Goal: Check status: Check status

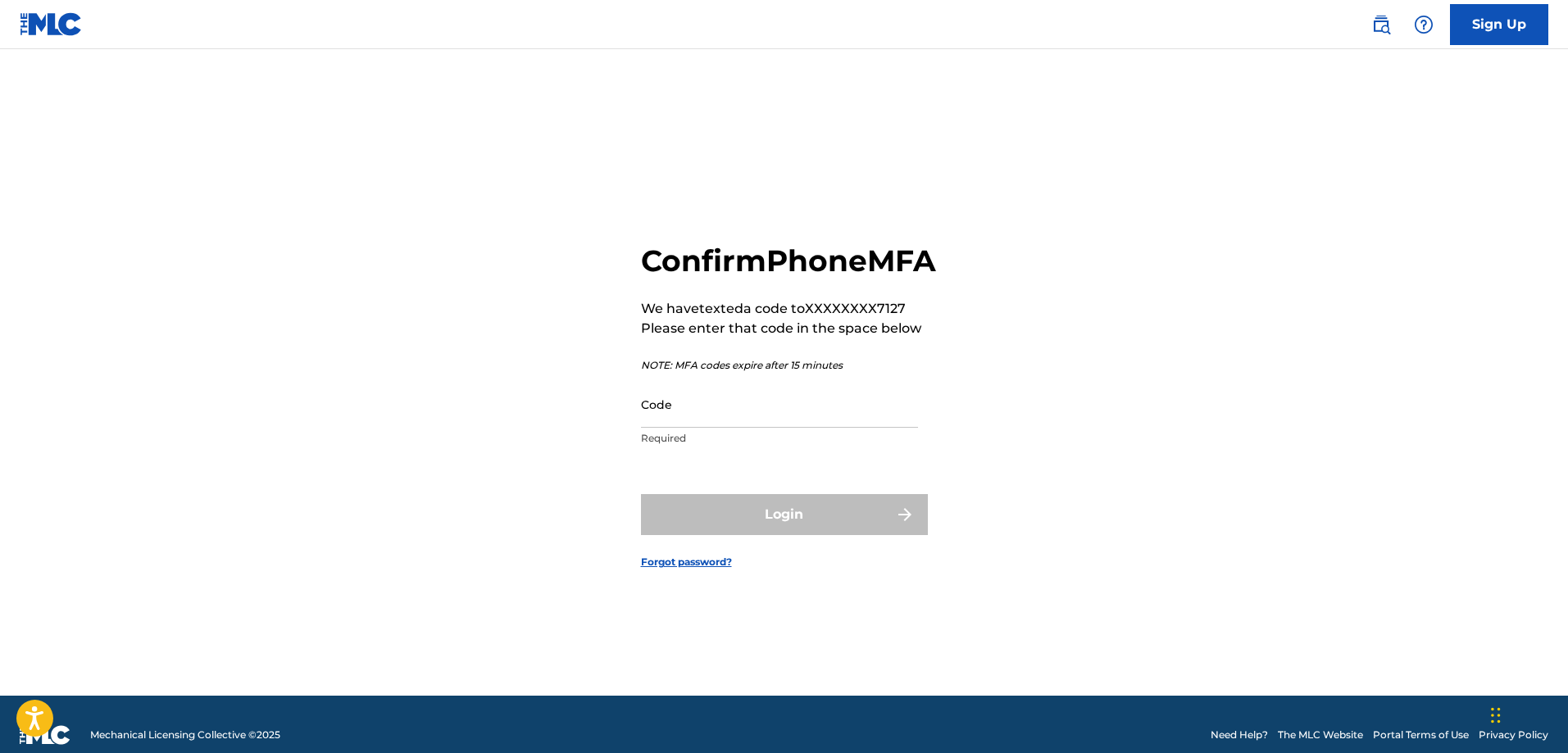
click at [671, 428] on input "Code" at bounding box center [779, 404] width 277 height 46
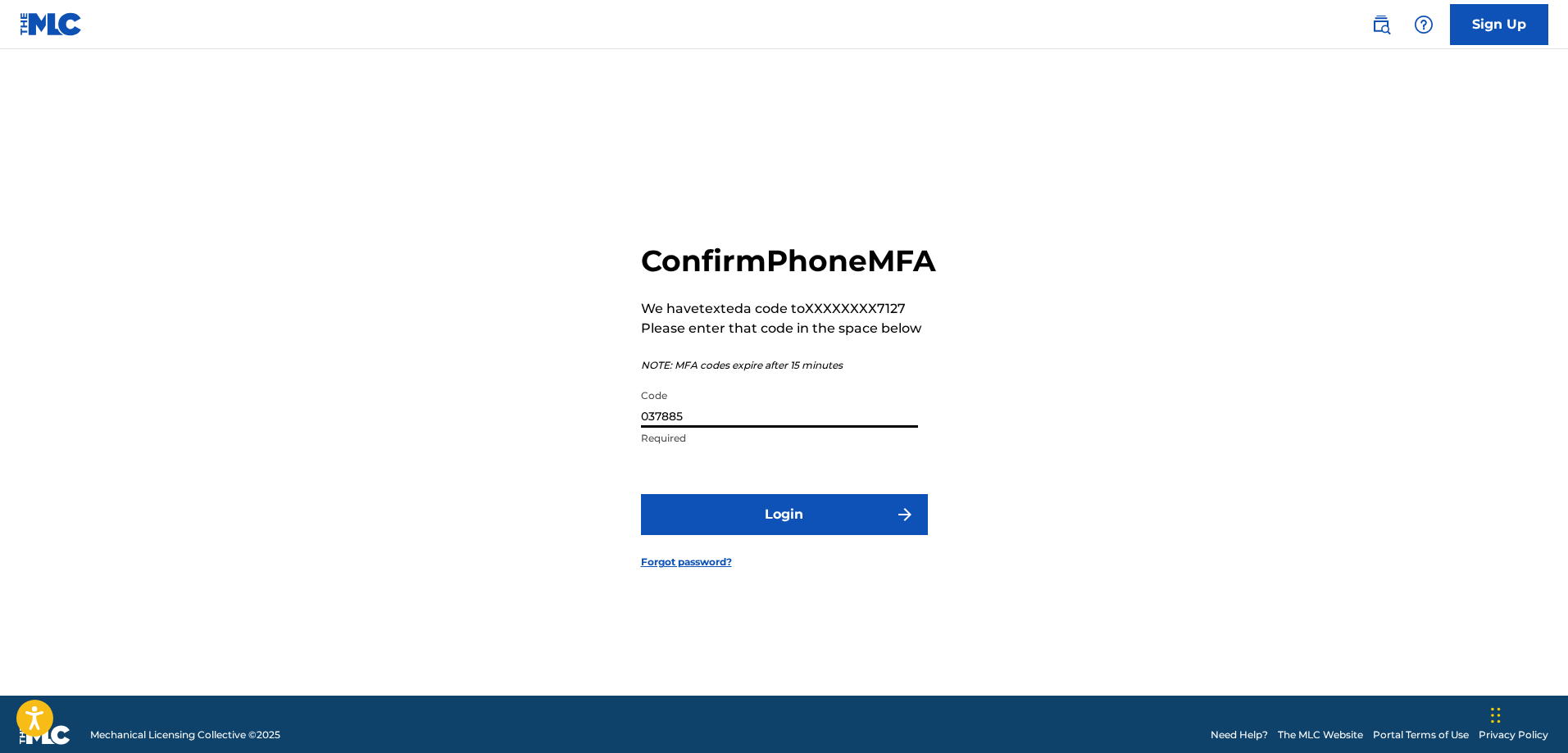
type input "037885"
click at [846, 532] on button "Login" at bounding box center [784, 515] width 287 height 41
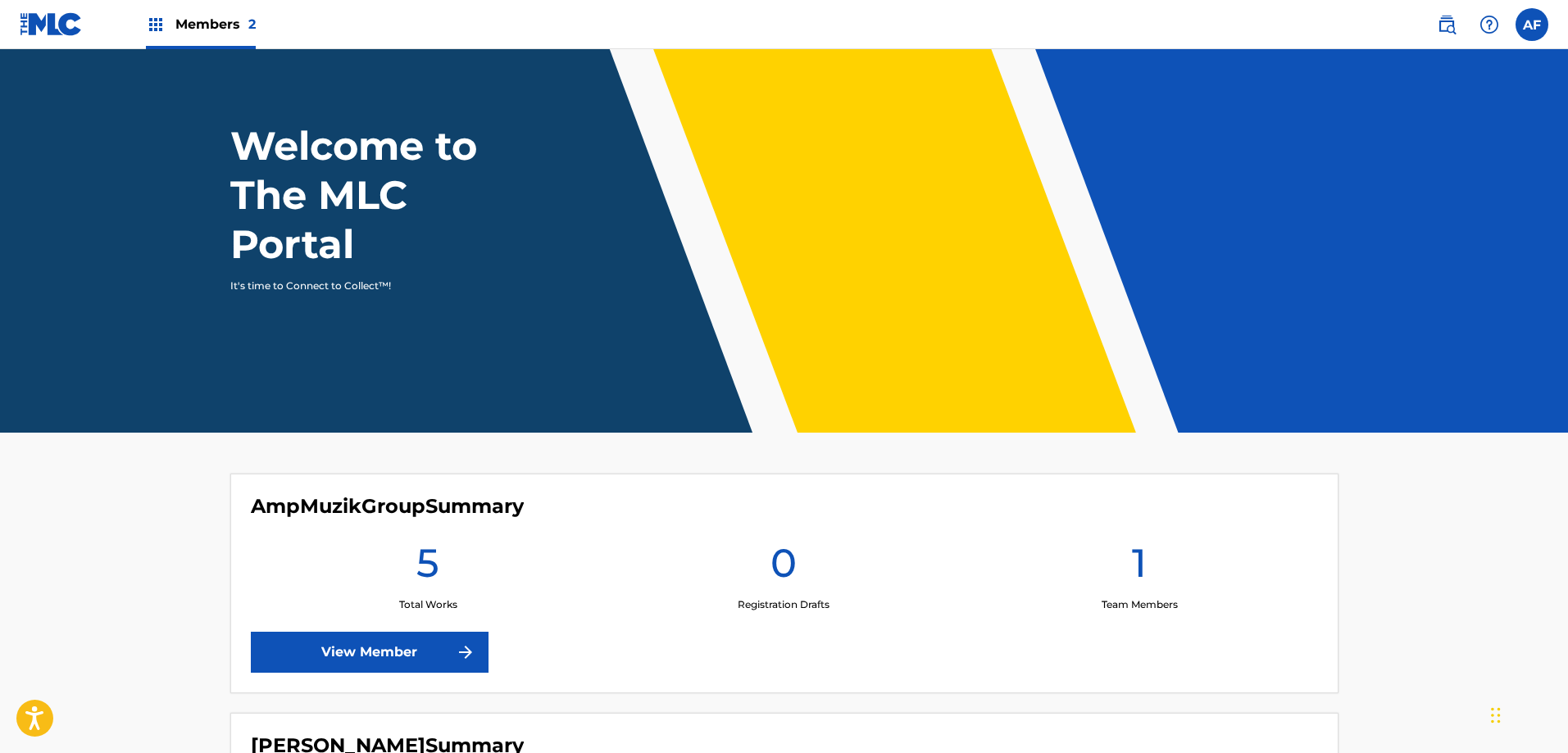
scroll to position [245, 0]
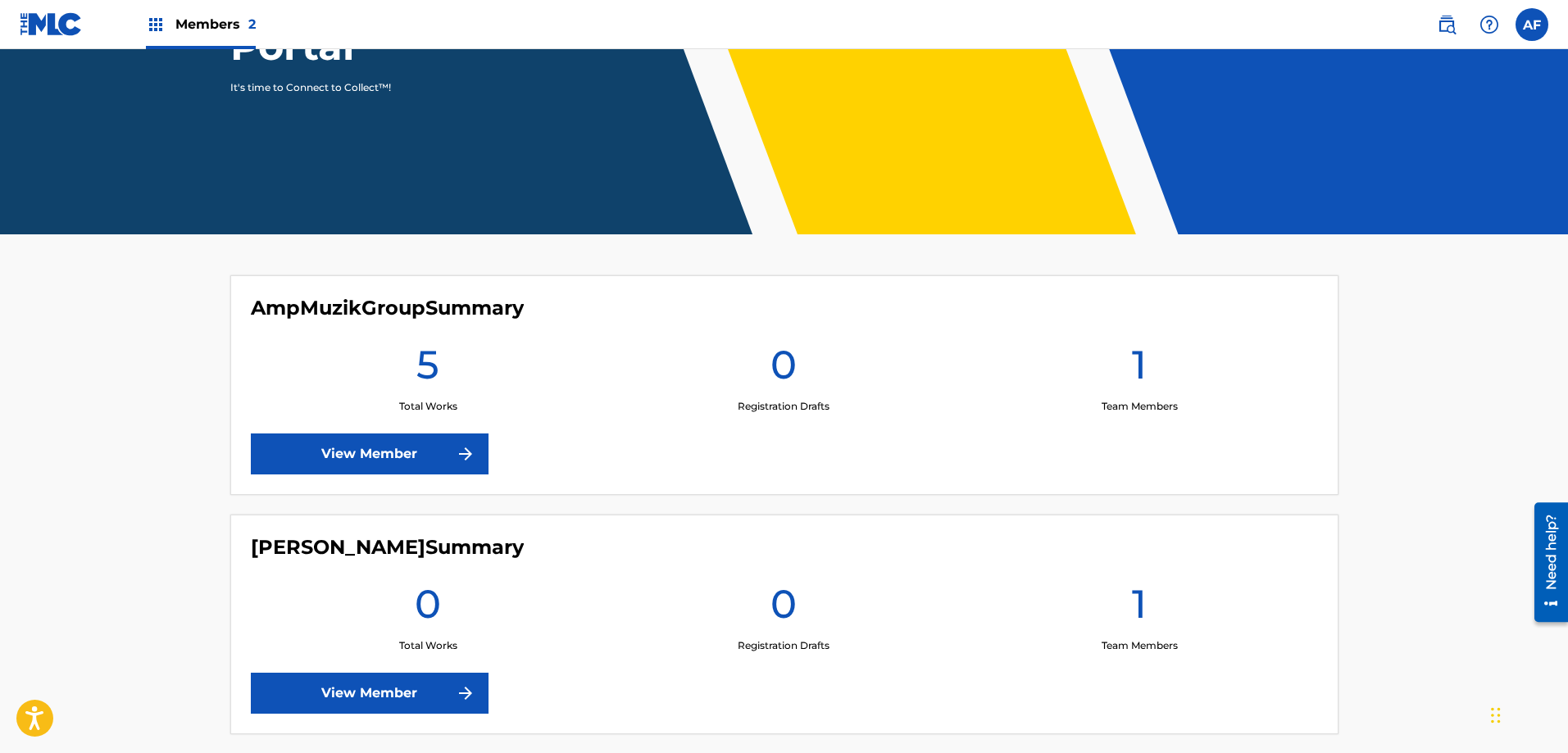
click at [390, 467] on link "View Member" at bounding box center [370, 454] width 238 height 41
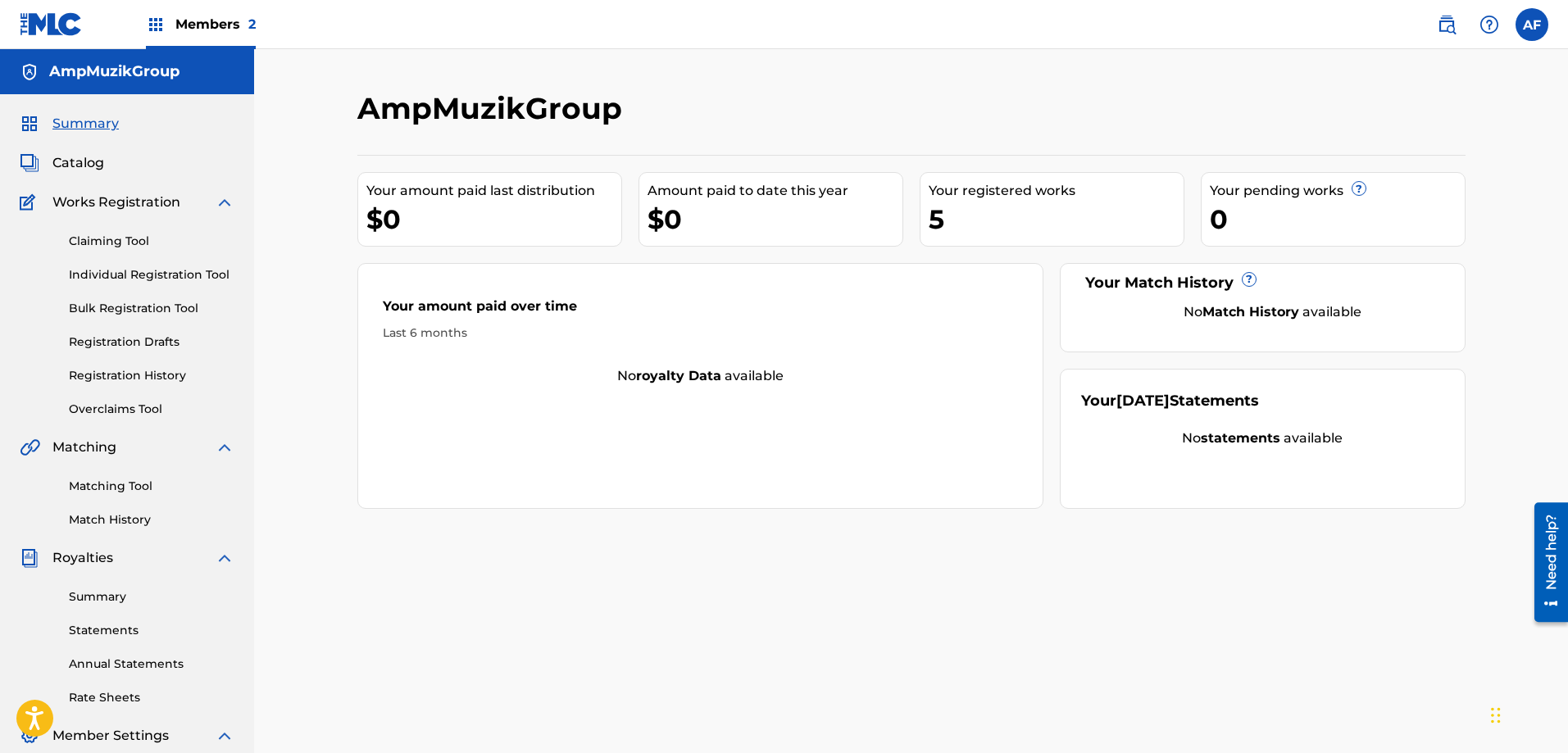
click at [154, 370] on link "Registration History" at bounding box center [152, 376] width 165 height 18
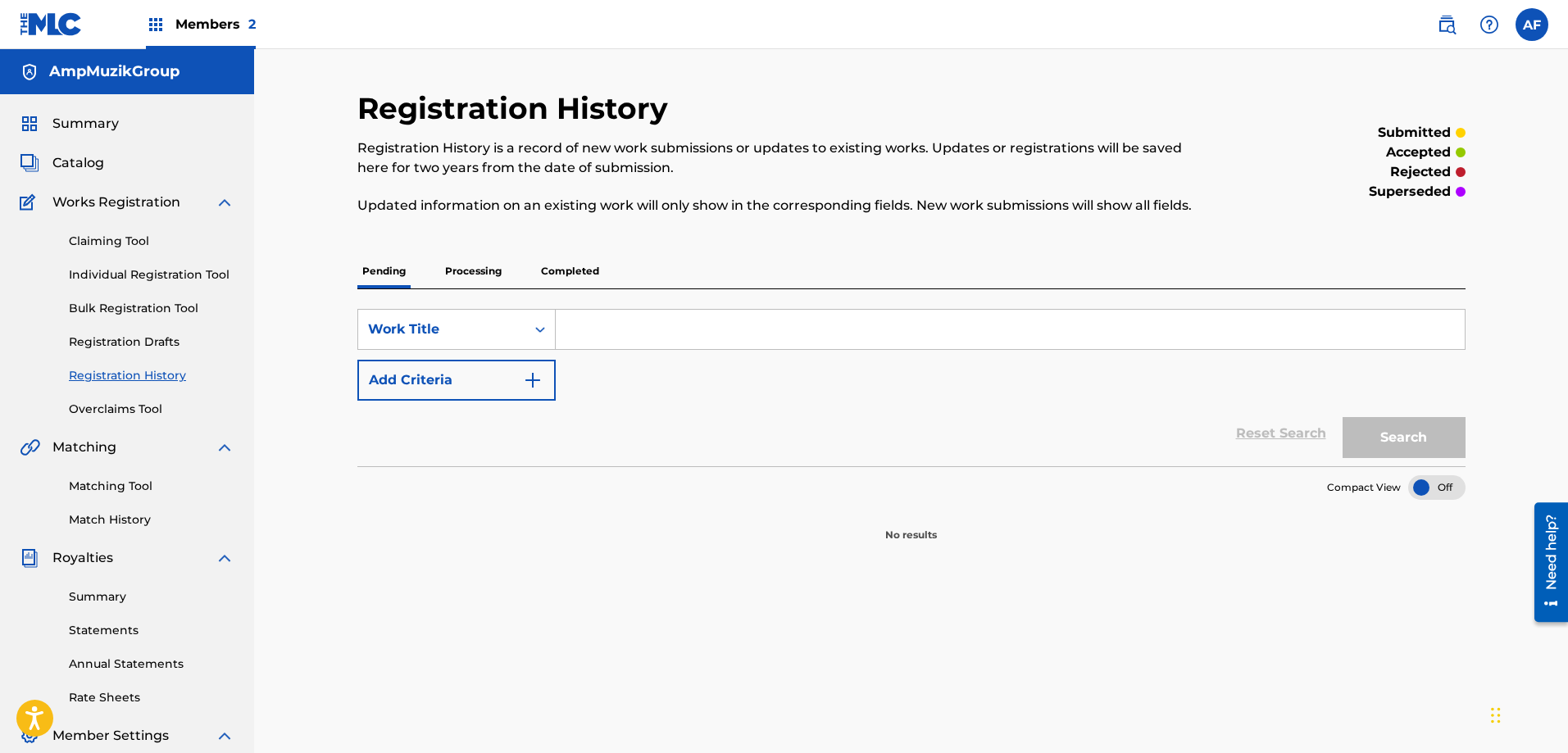
click at [575, 271] on p "Completed" at bounding box center [570, 271] width 68 height 34
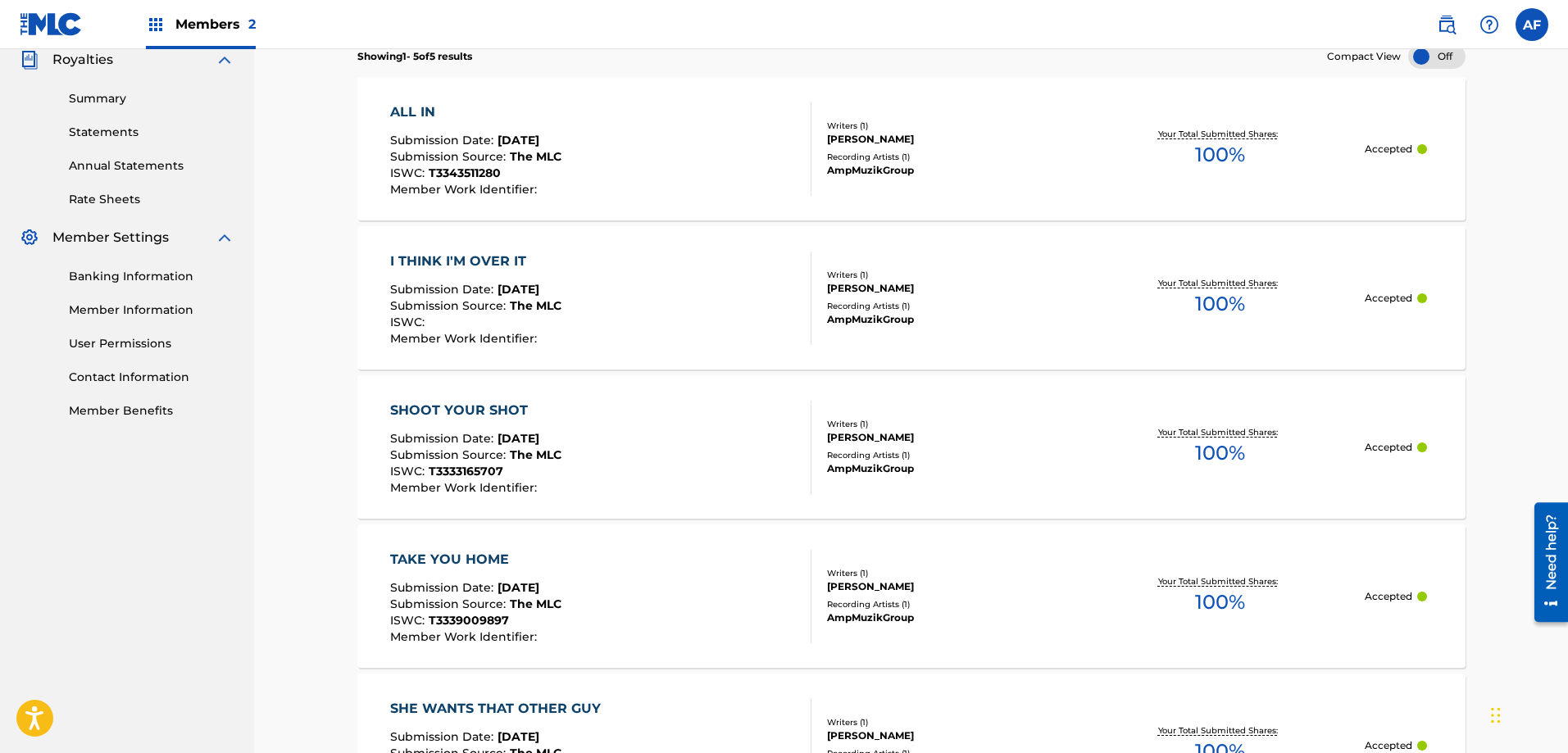
scroll to position [335, 0]
